Goal: Information Seeking & Learning: Learn about a topic

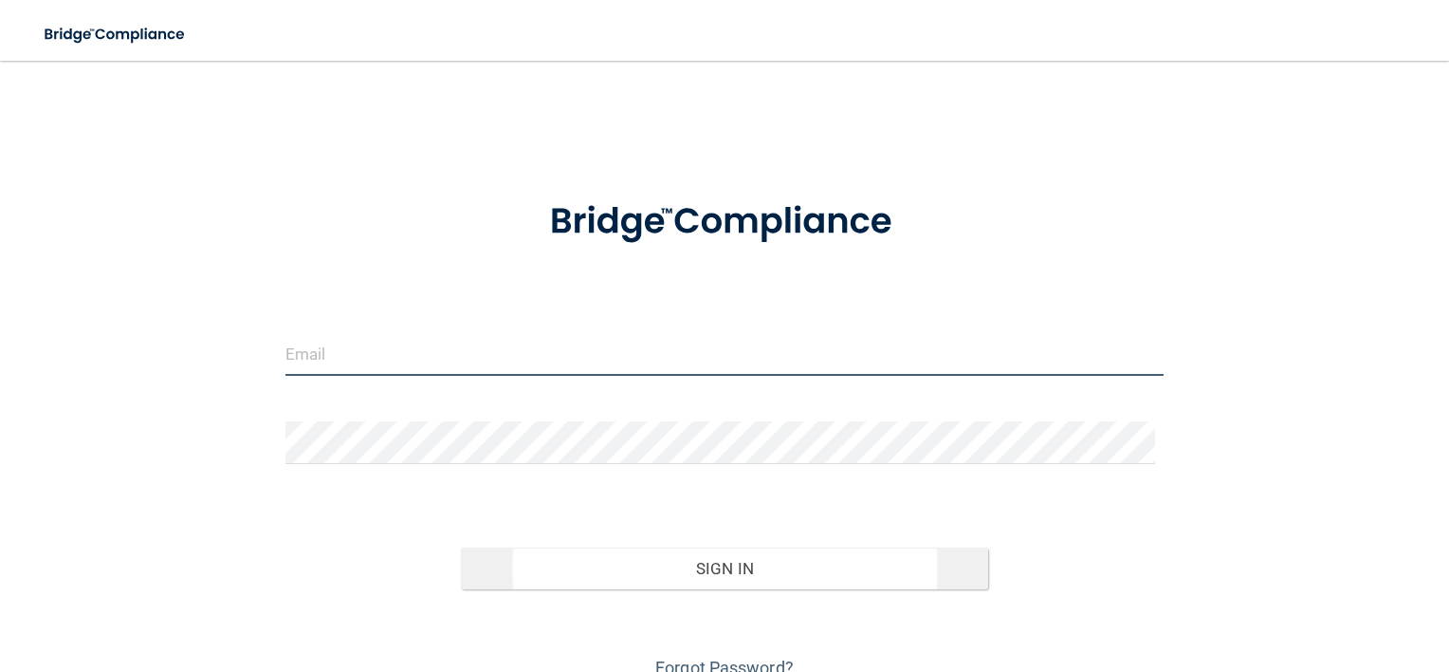
type input "[EMAIL_ADDRESS][DOMAIN_NAME]"
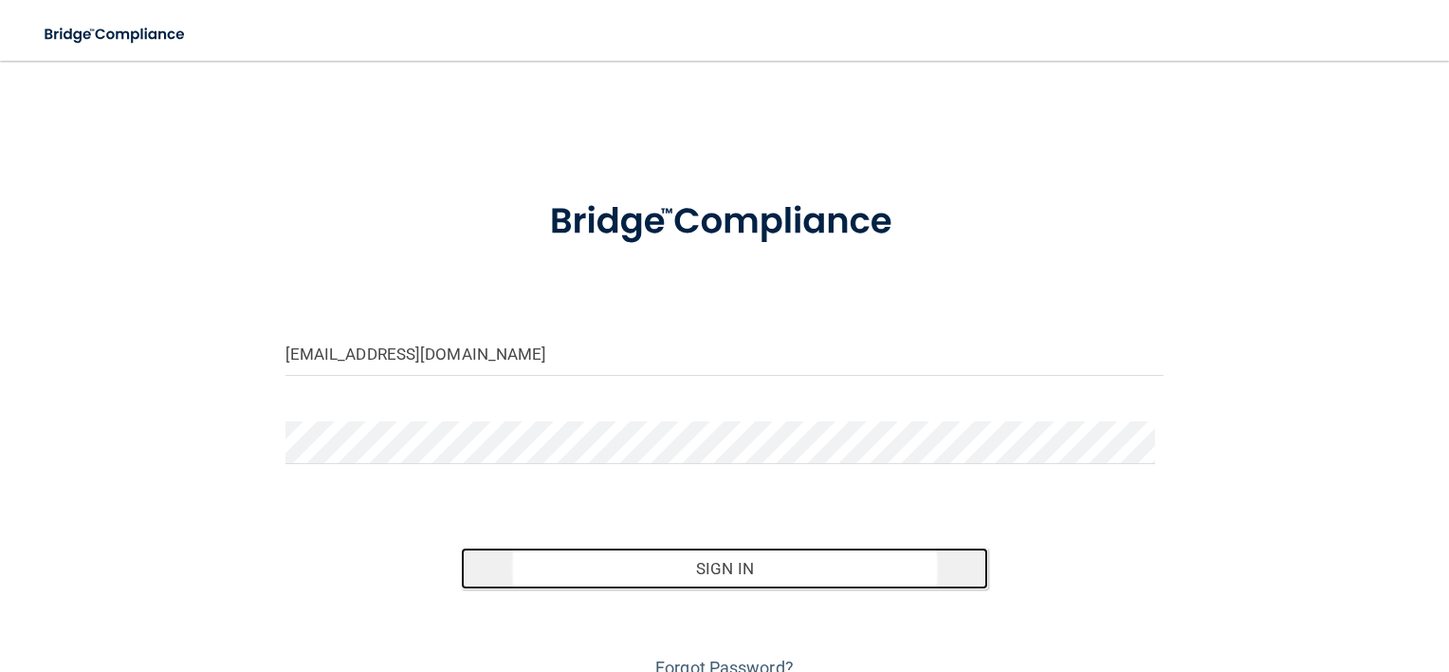
click at [538, 569] on button "Sign In" at bounding box center [724, 568] width 527 height 42
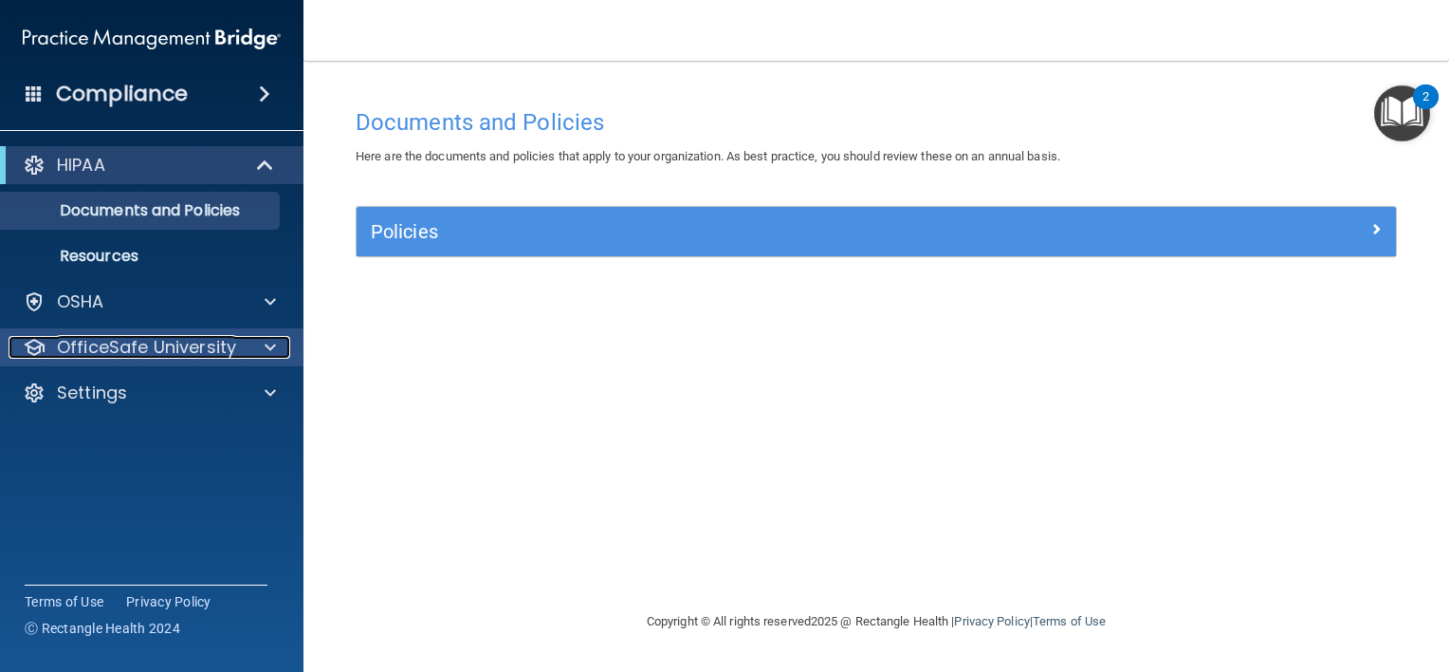
click at [194, 339] on p "OfficeSafe University" at bounding box center [146, 347] width 179 height 23
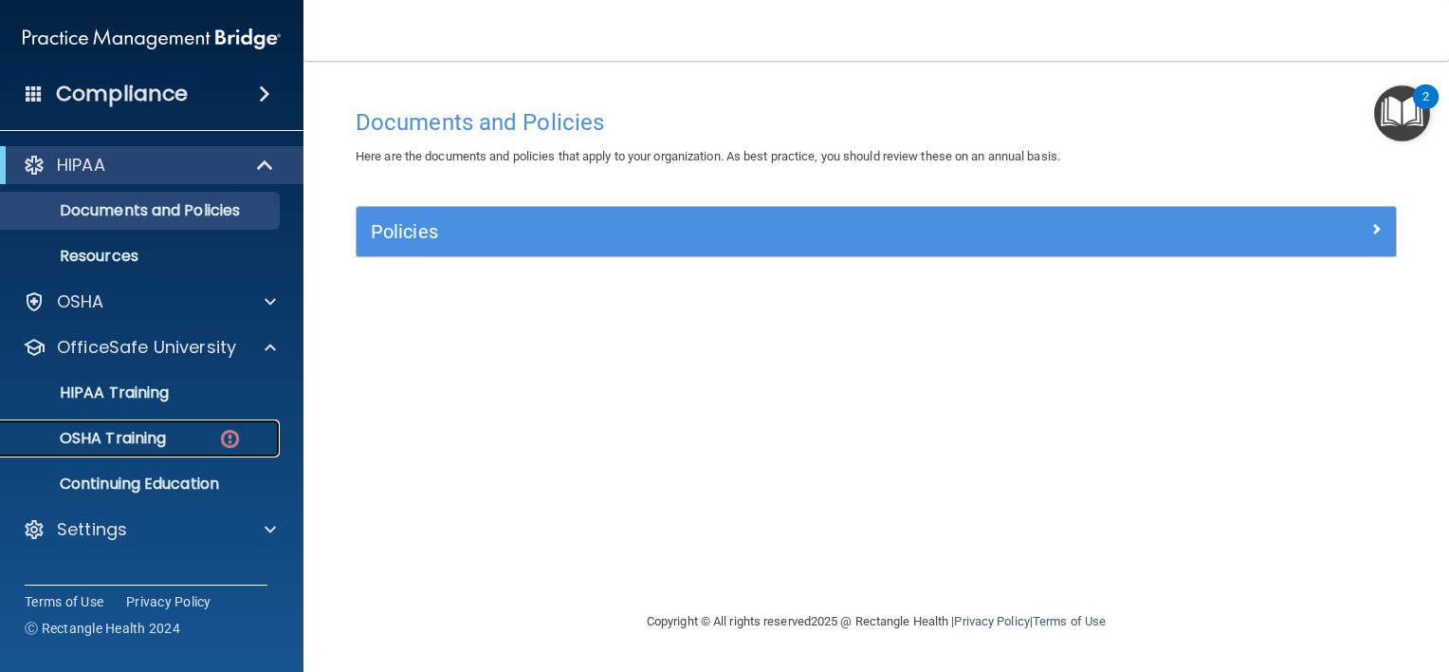
click at [177, 430] on div "OSHA Training" at bounding box center [141, 438] width 259 height 19
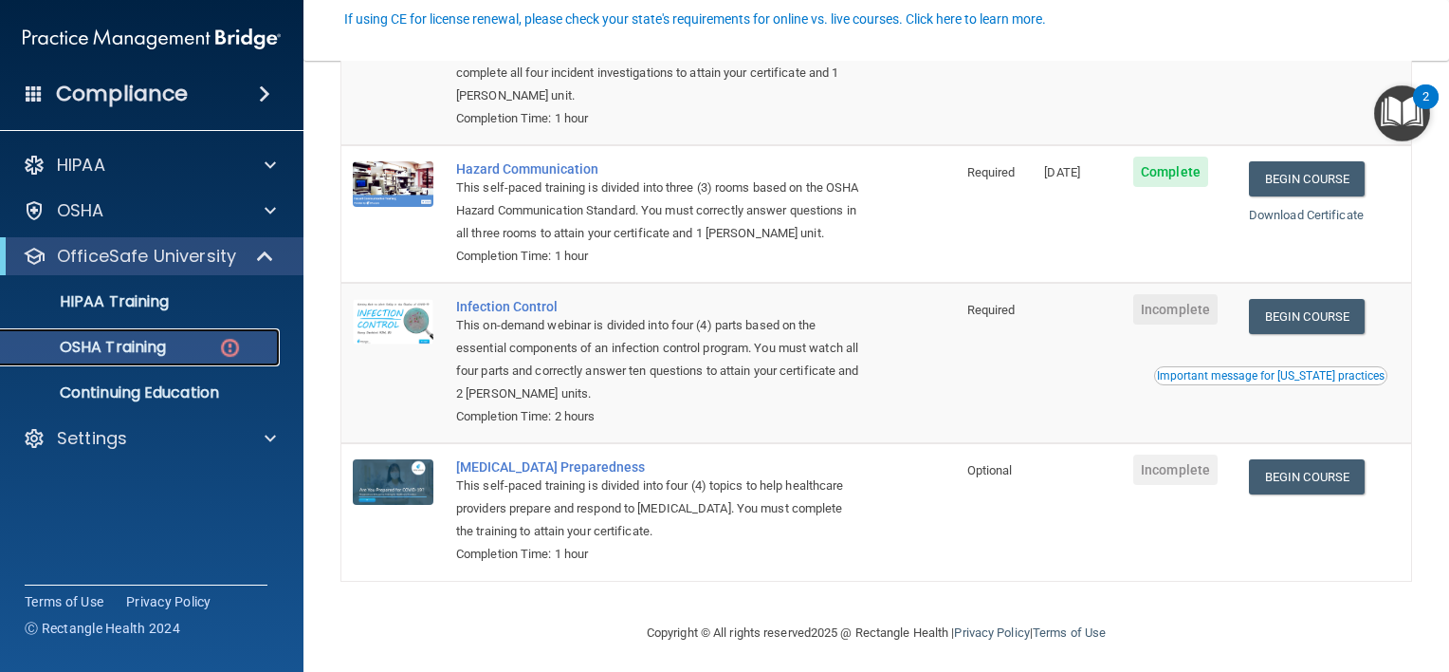
scroll to position [285, 0]
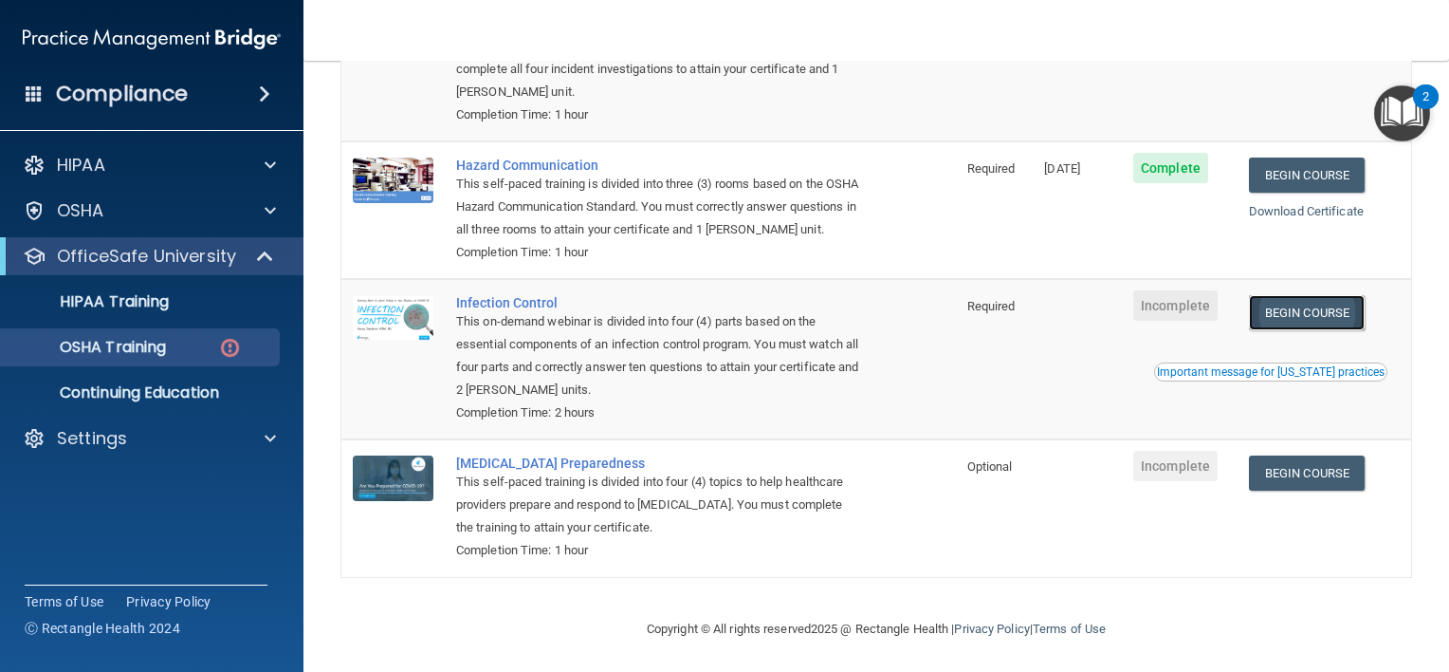
click at [1286, 330] on link "Begin Course" at bounding box center [1307, 312] width 116 height 35
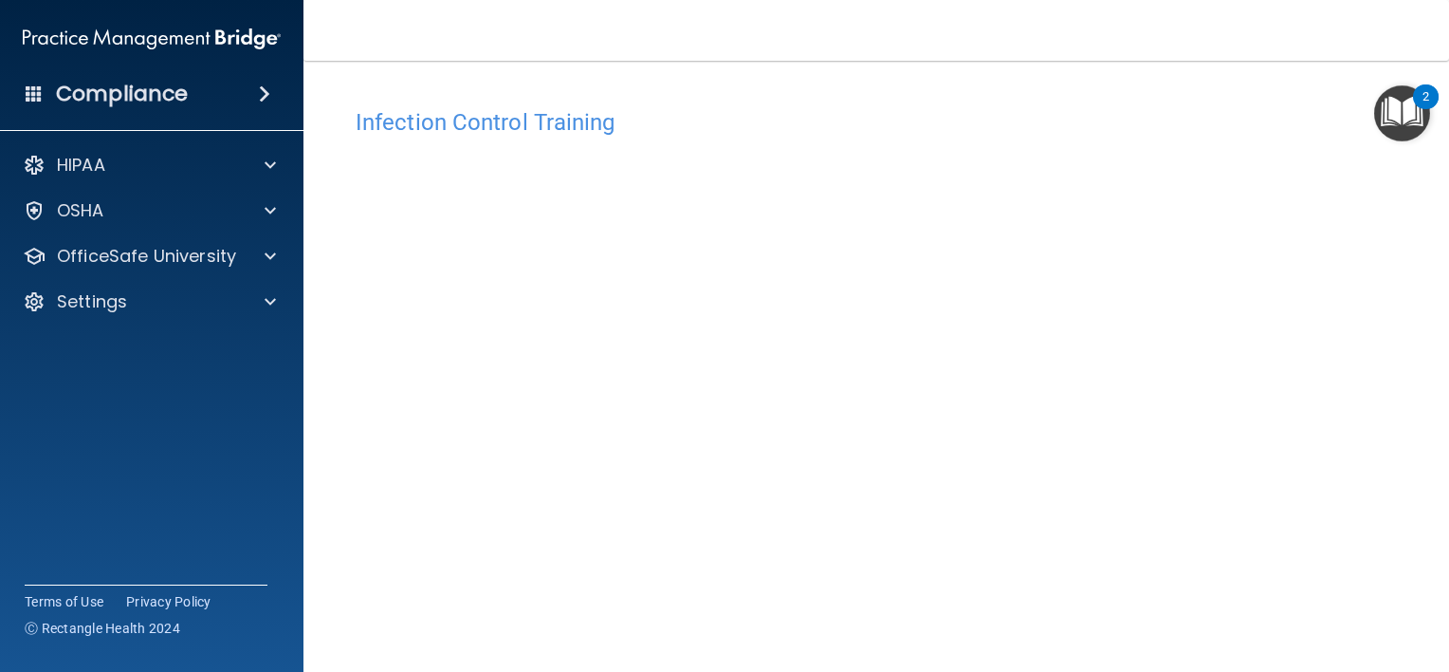
scroll to position [95, 0]
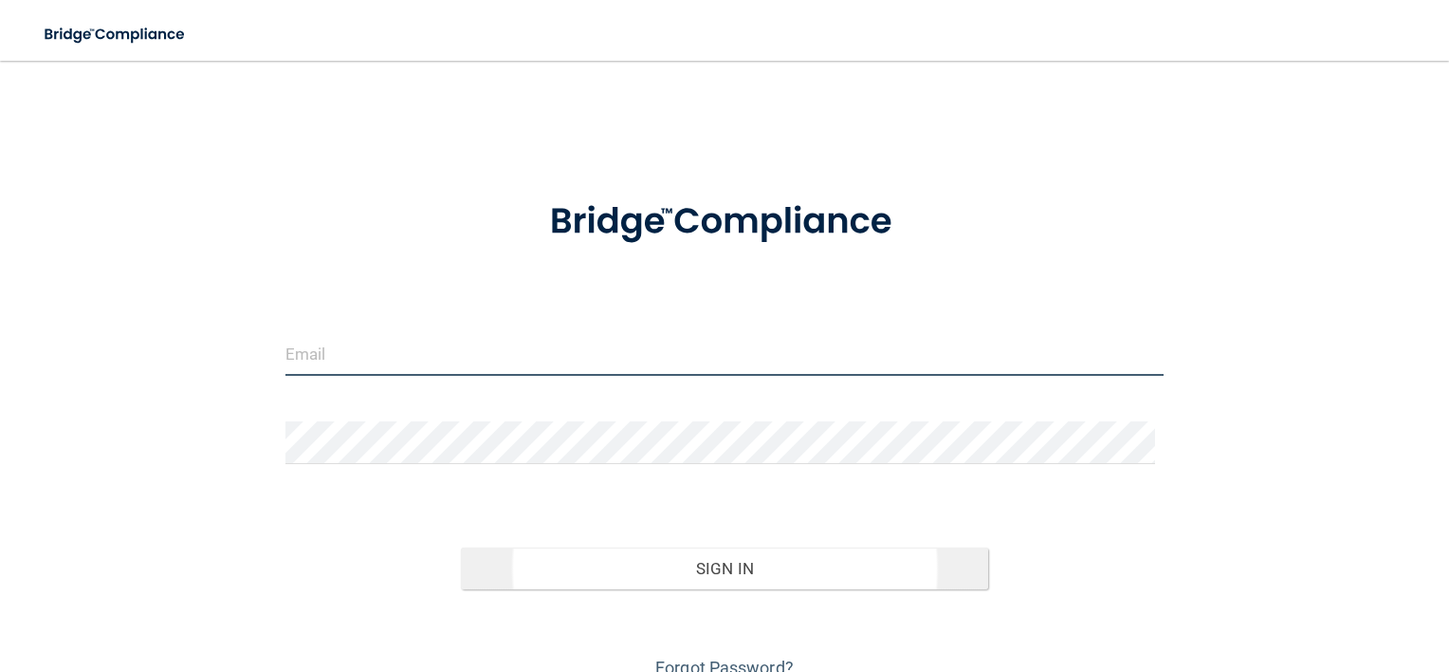
type input "[EMAIL_ADDRESS][DOMAIN_NAME]"
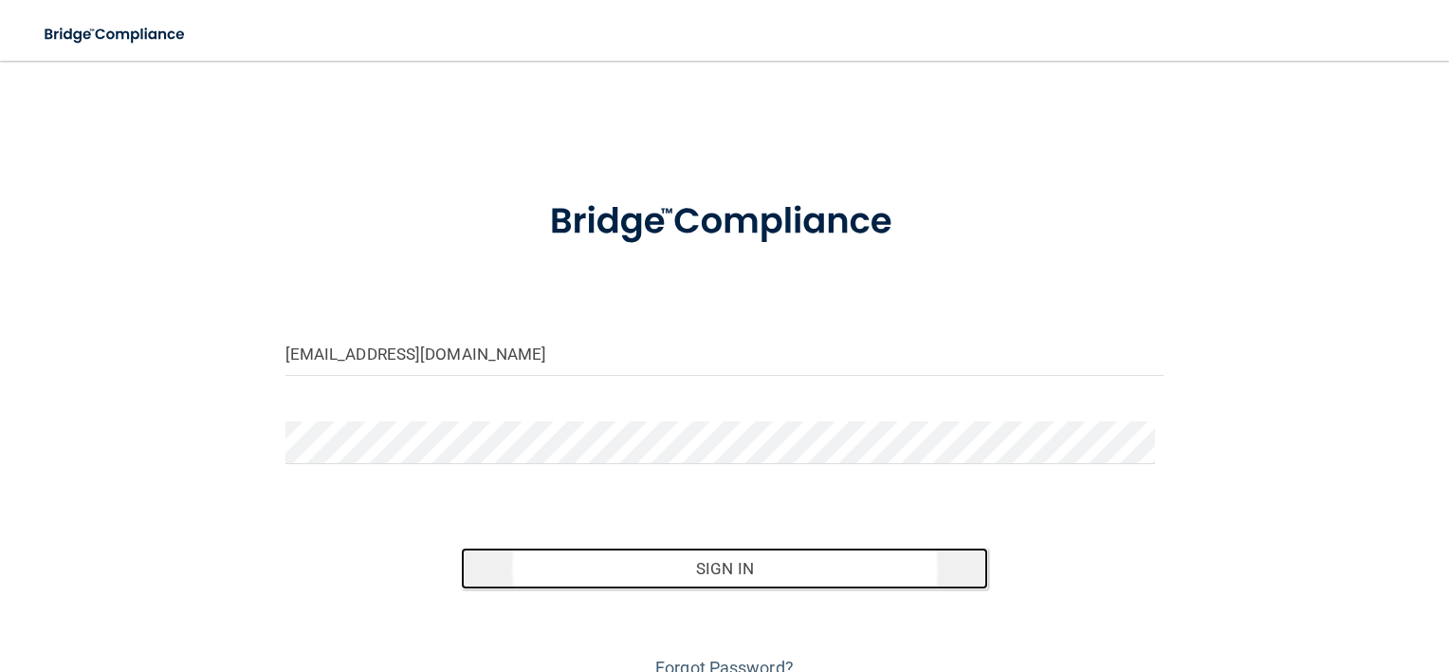
click at [679, 561] on button "Sign In" at bounding box center [724, 568] width 527 height 42
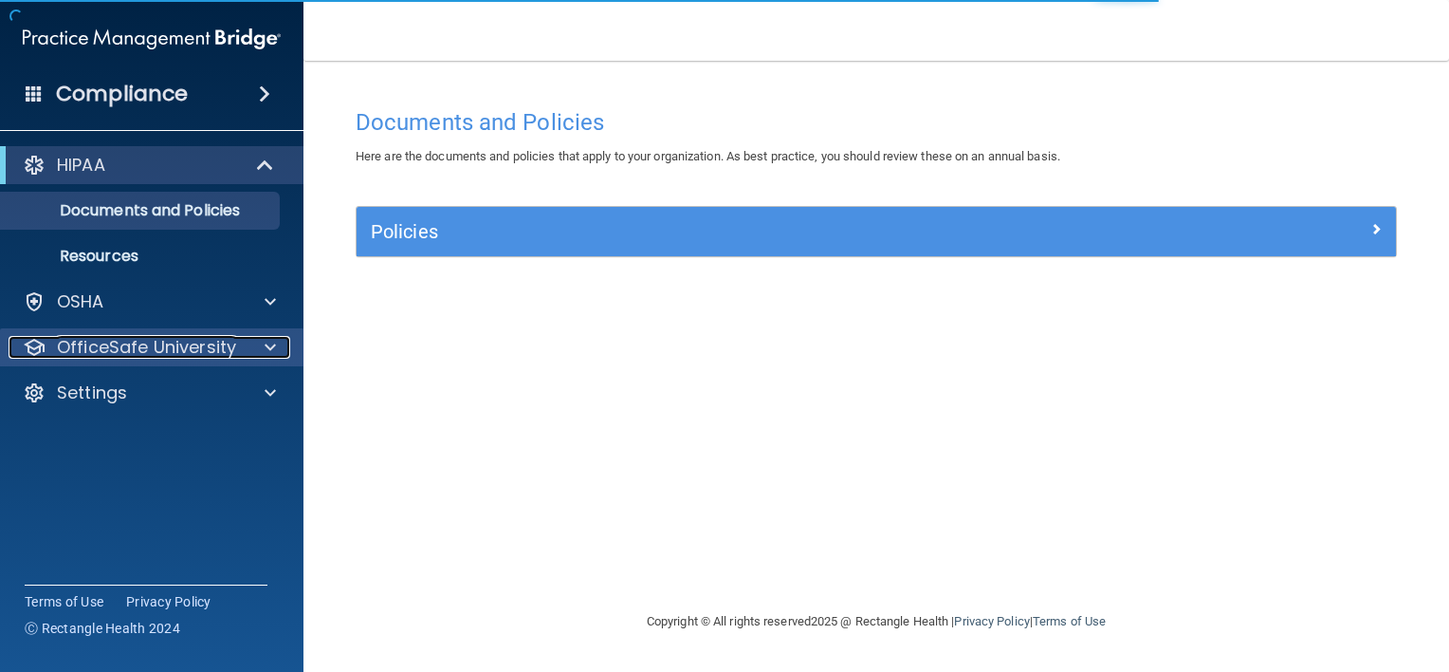
click at [201, 341] on p "OfficeSafe University" at bounding box center [146, 347] width 179 height 23
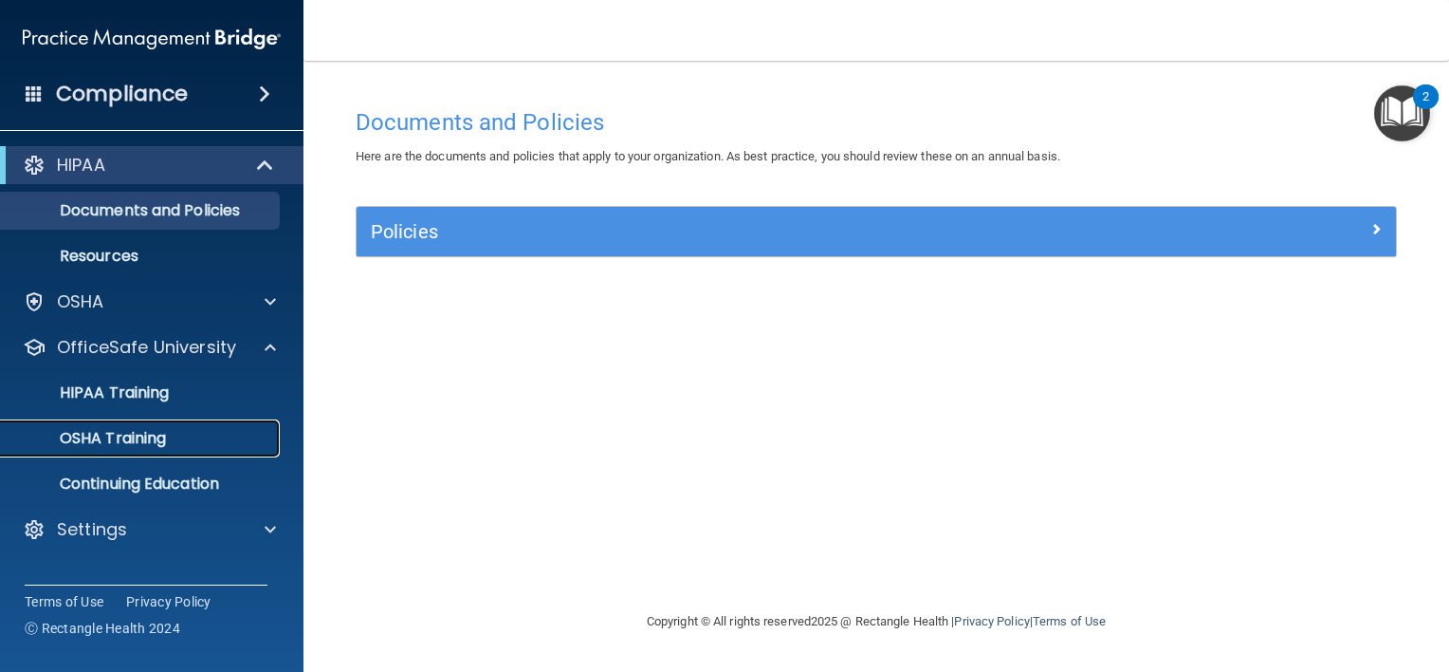
click at [155, 433] on p "OSHA Training" at bounding box center [89, 438] width 154 height 19
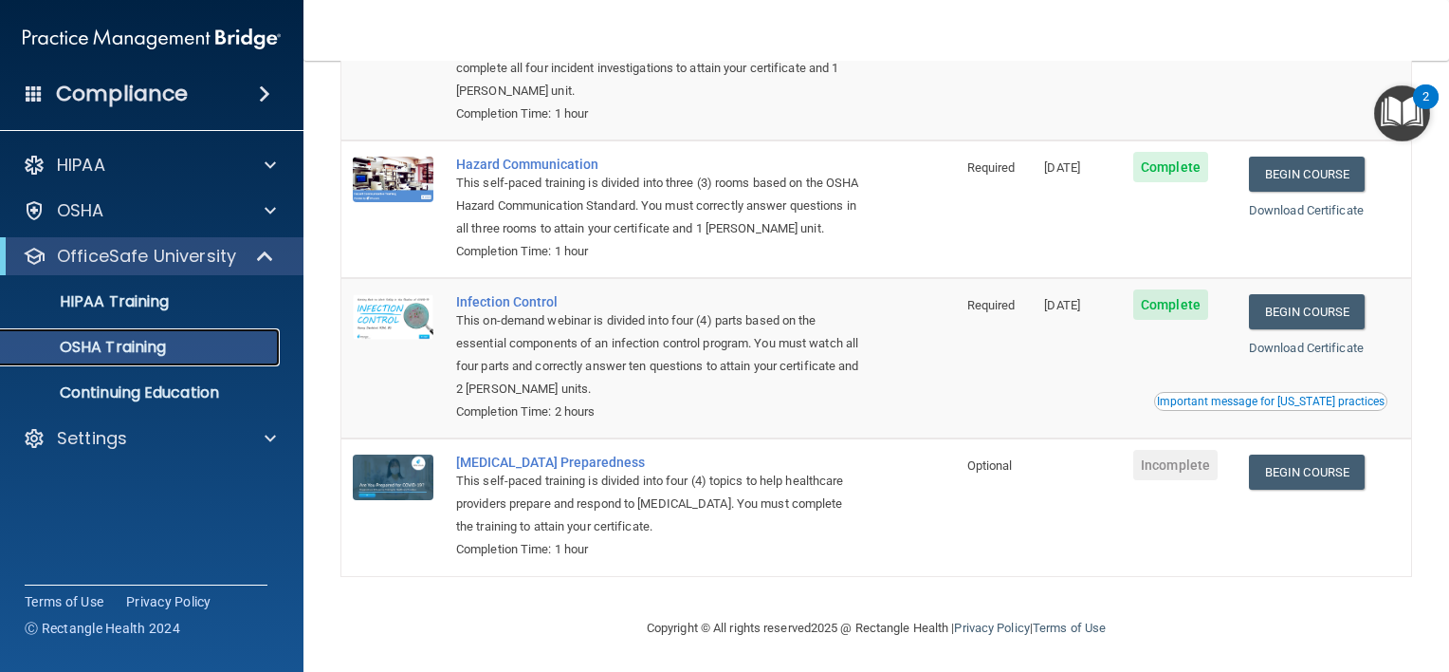
scroll to position [260, 0]
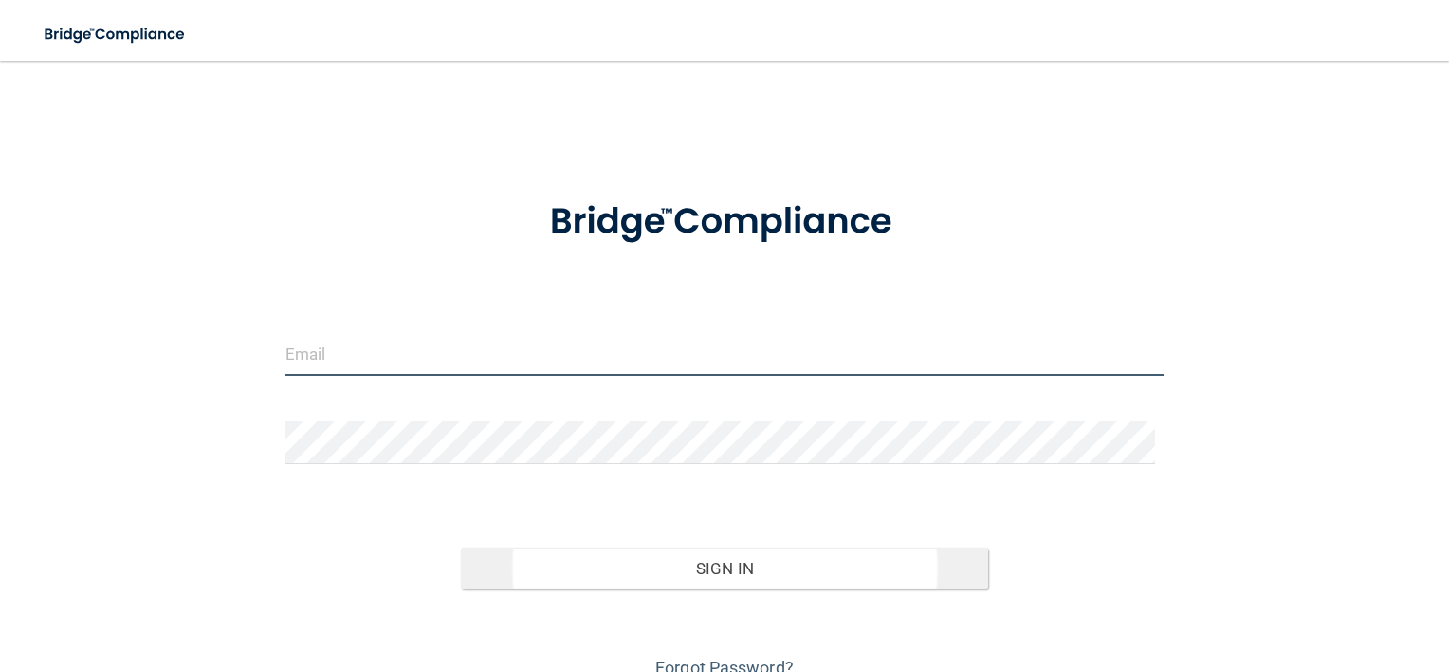
type input "[EMAIL_ADDRESS][DOMAIN_NAME]"
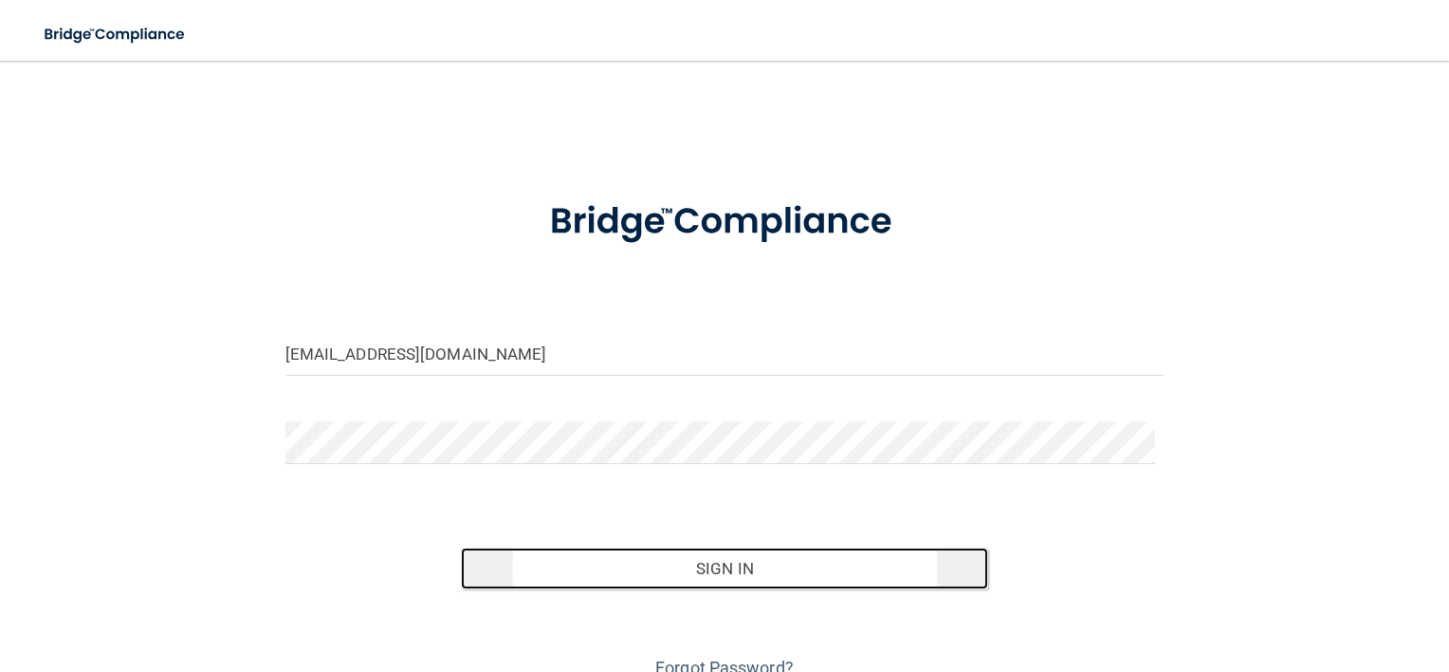
click at [647, 571] on button "Sign In" at bounding box center [724, 568] width 527 height 42
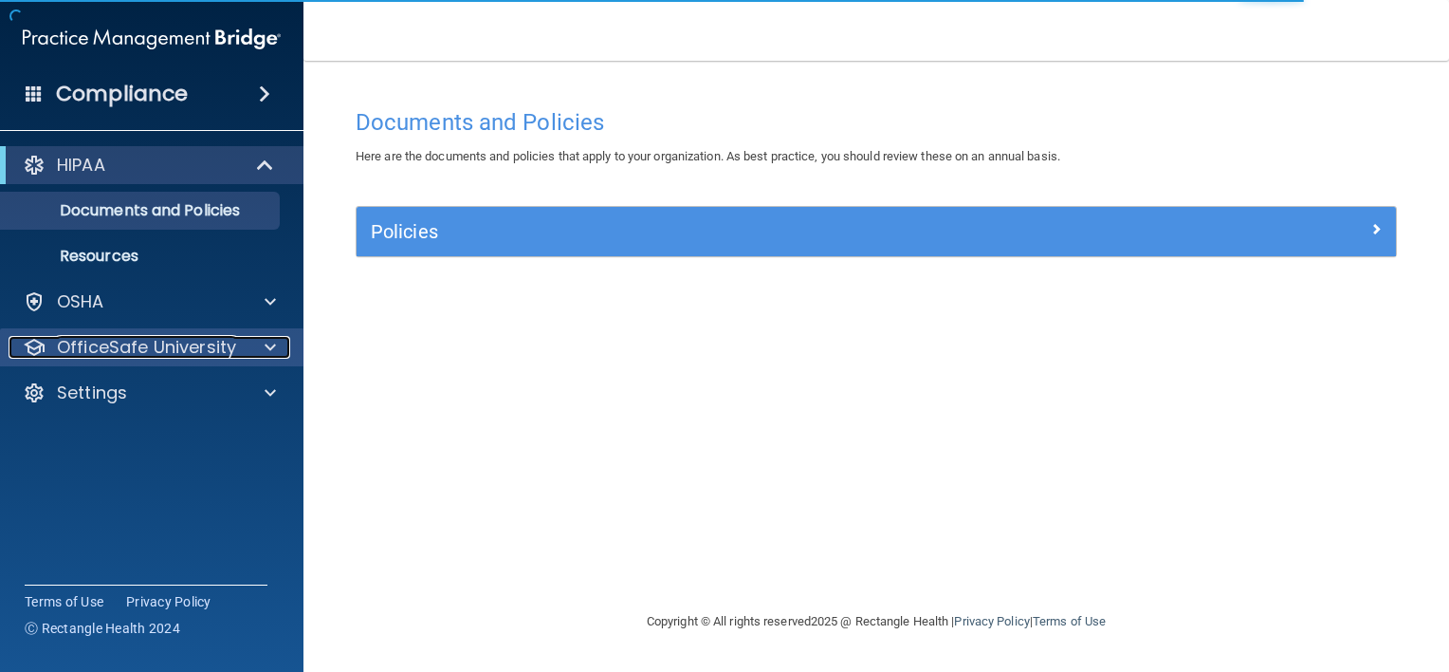
click at [215, 336] on p "OfficeSafe University" at bounding box center [146, 347] width 179 height 23
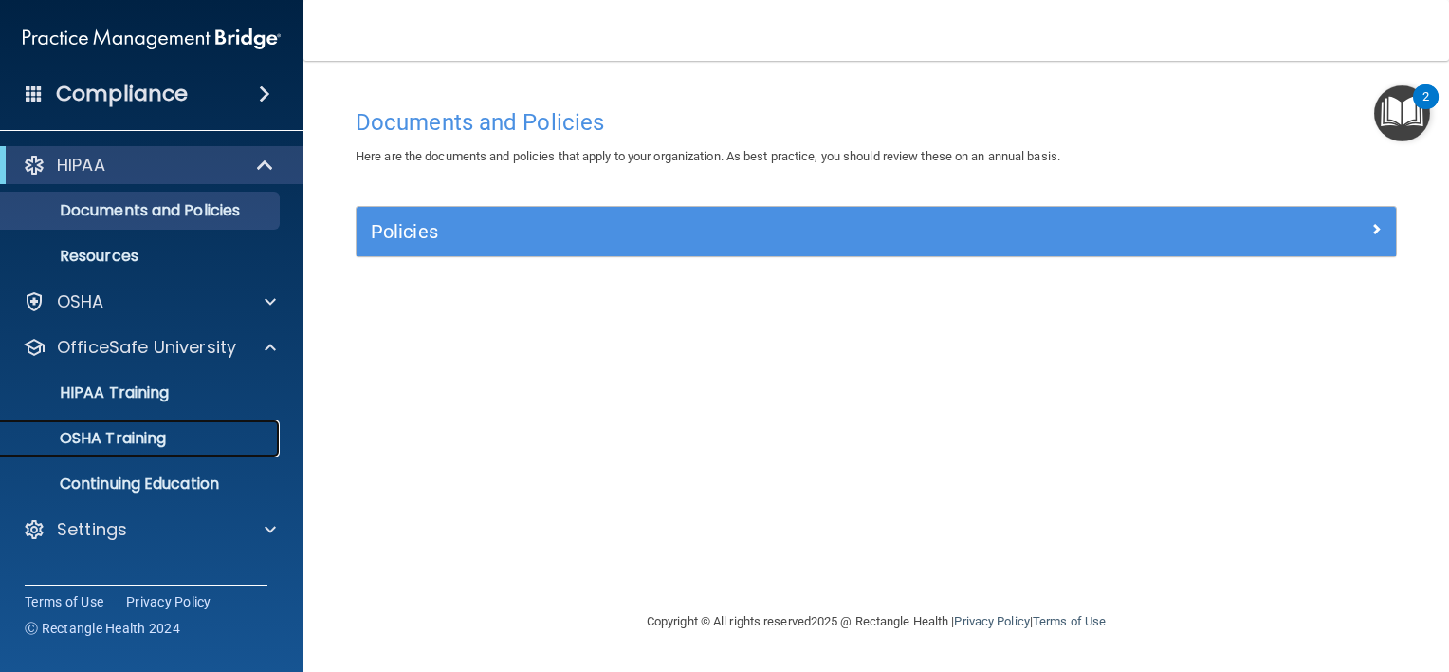
click at [231, 436] on div "OSHA Training" at bounding box center [141, 438] width 259 height 19
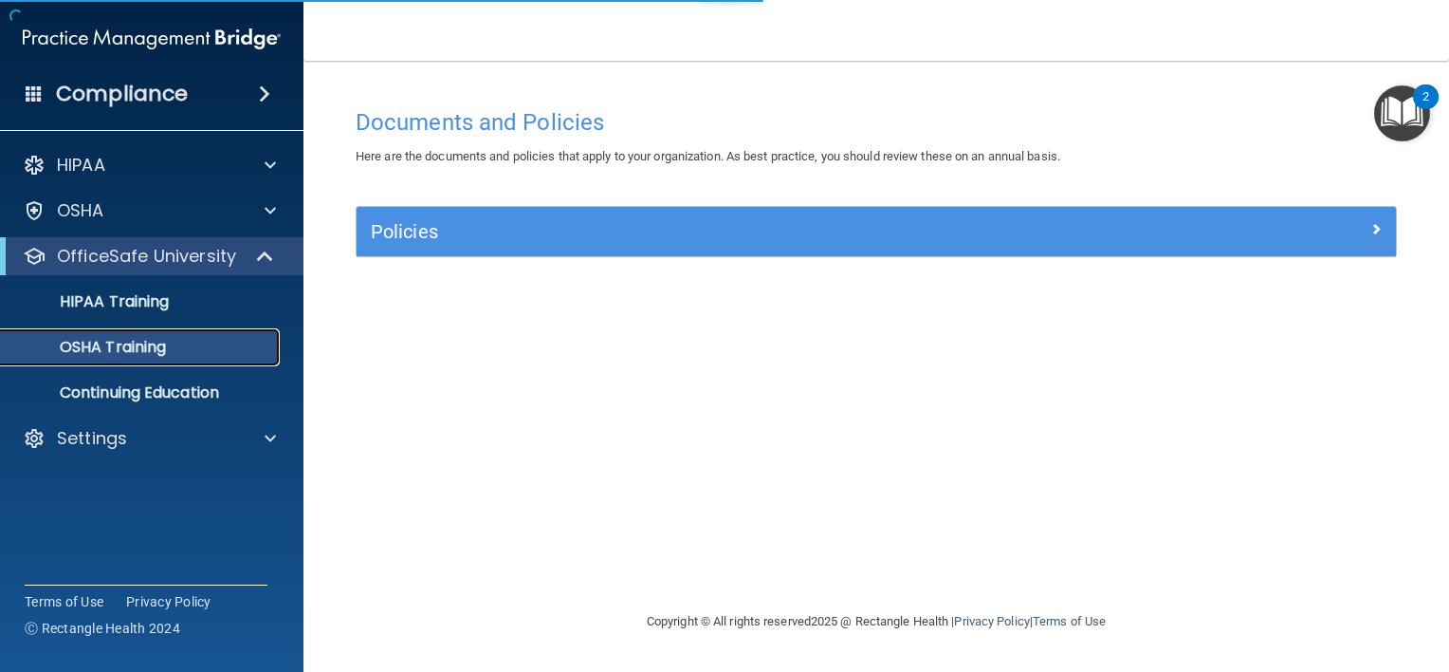
click at [213, 335] on link "OSHA Training" at bounding box center [130, 347] width 299 height 38
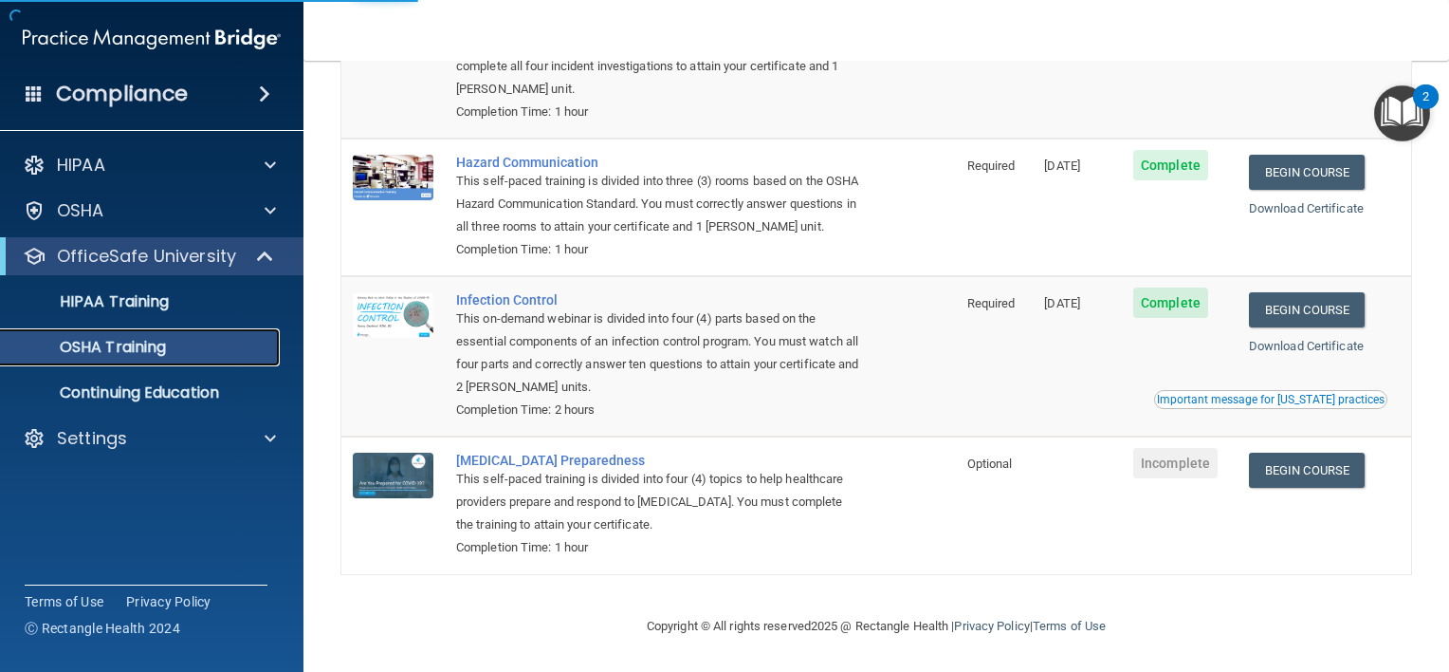
scroll to position [260, 0]
click at [1306, 466] on link "Begin Course" at bounding box center [1307, 469] width 116 height 35
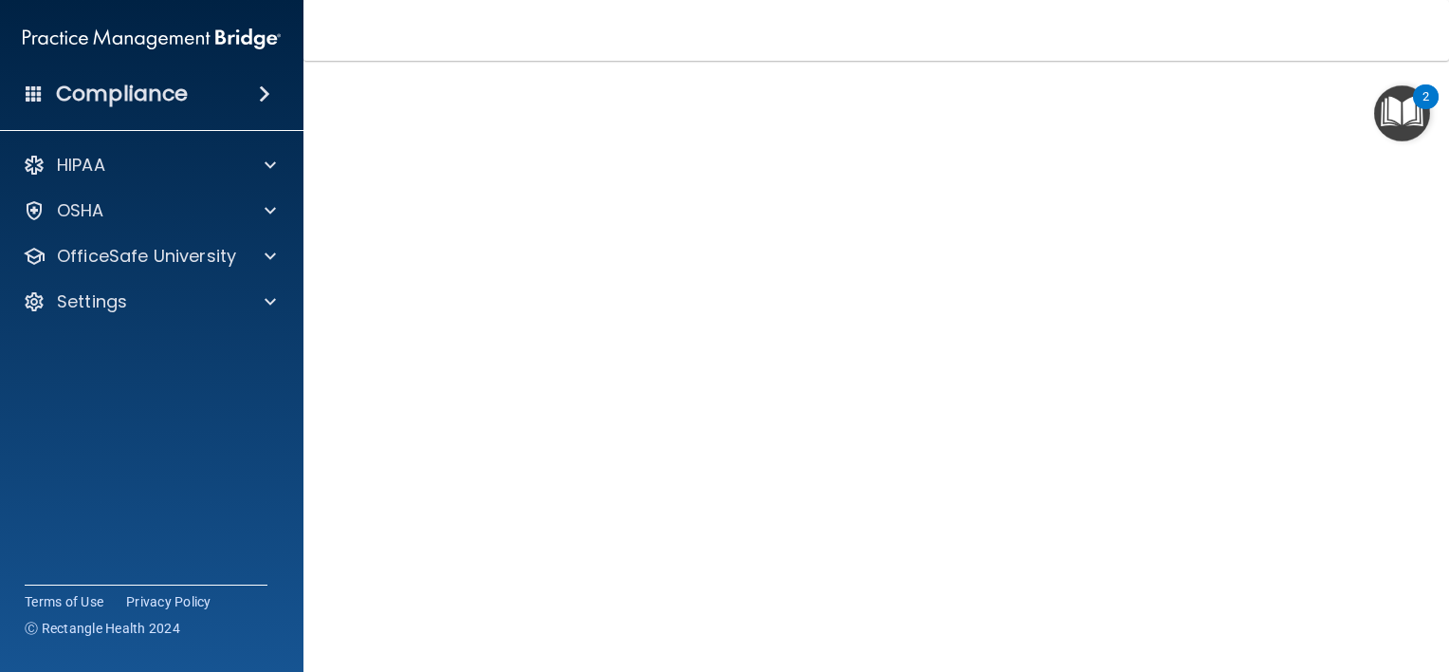
scroll to position [46, 0]
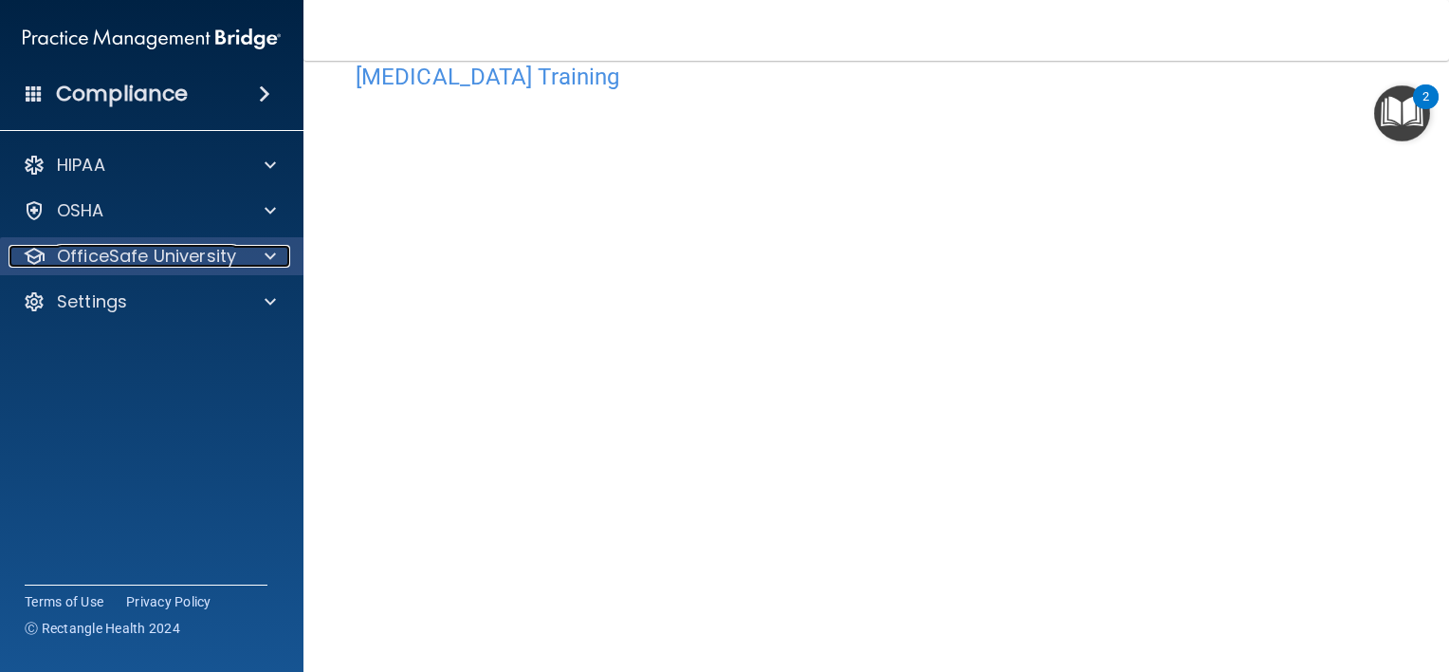
click at [212, 251] on p "OfficeSafe University" at bounding box center [146, 256] width 179 height 23
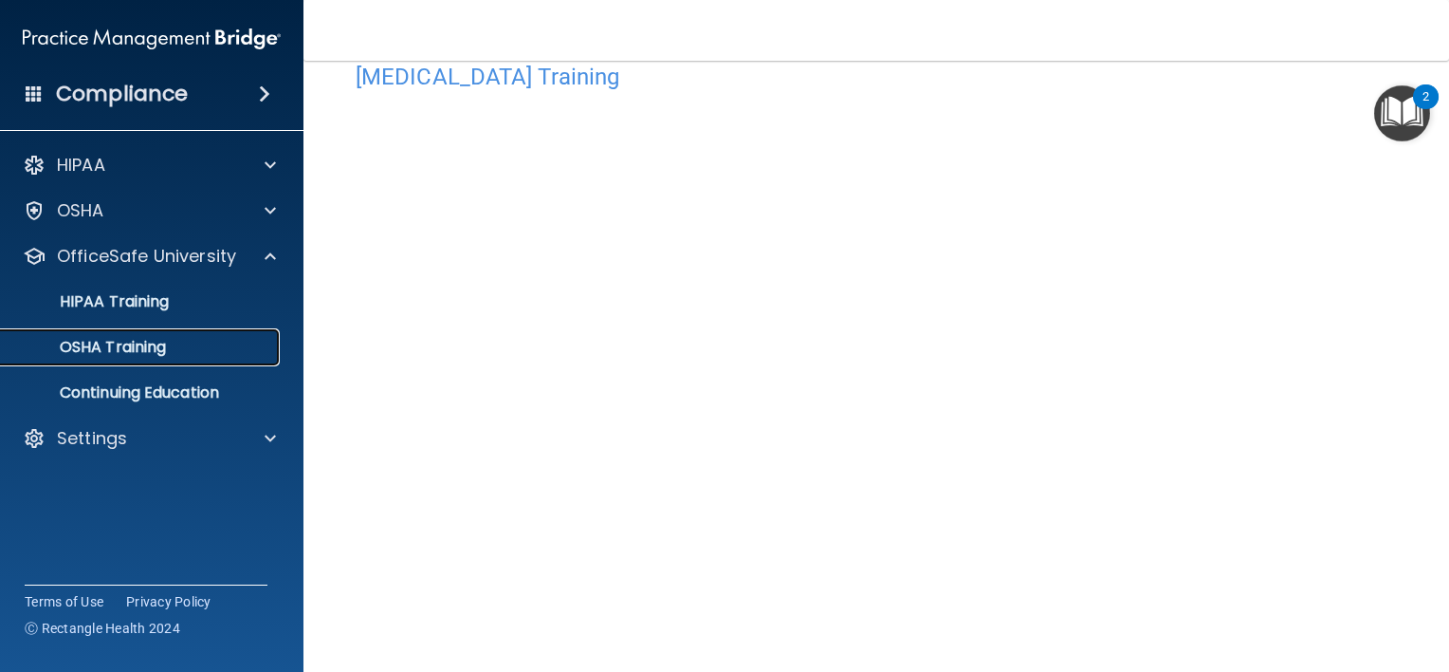
click at [157, 349] on p "OSHA Training" at bounding box center [89, 347] width 154 height 19
